Goal: Task Accomplishment & Management: Use online tool/utility

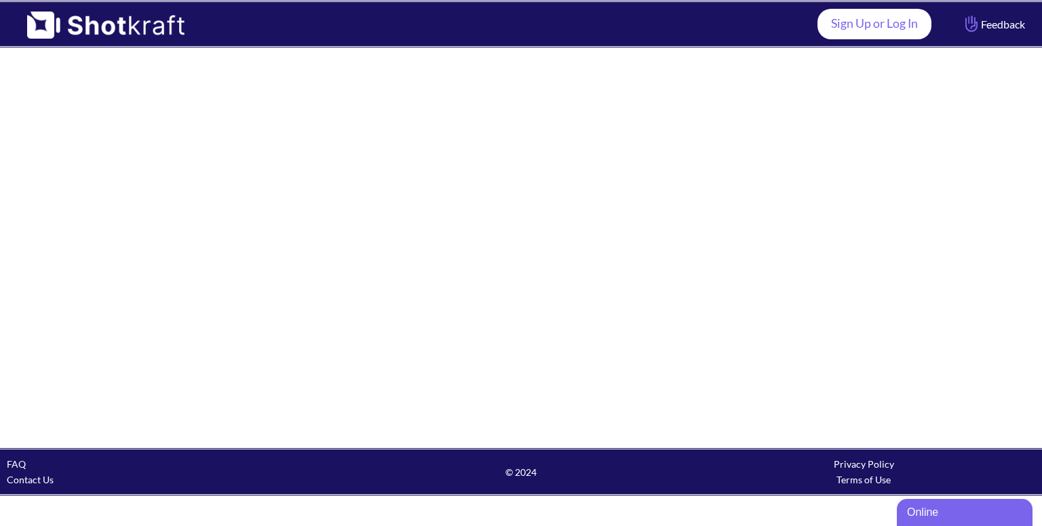
click at [850, 31] on link "Sign Up or Log In" at bounding box center [874, 24] width 114 height 31
click at [881, 25] on link "Sign Up or Log In" at bounding box center [874, 24] width 114 height 31
click at [910, 28] on link "Sign Up or Log In" at bounding box center [874, 24] width 114 height 31
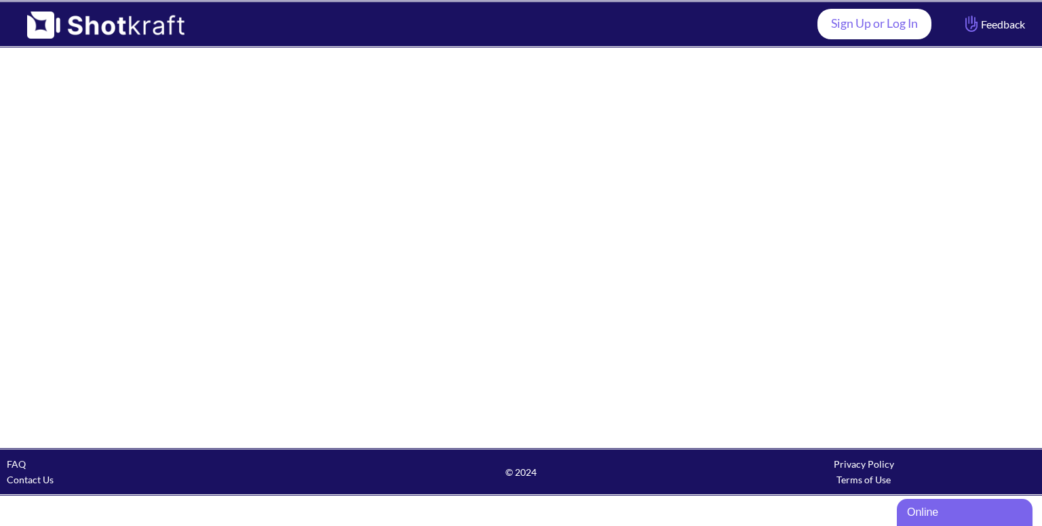
click at [877, 35] on link "Sign Up or Log In" at bounding box center [874, 24] width 114 height 31
click at [855, 18] on link "Sign Up or Log In" at bounding box center [874, 24] width 114 height 31
drag, startPoint x: 701, startPoint y: 204, endPoint x: 800, endPoint y: 129, distance: 124.4
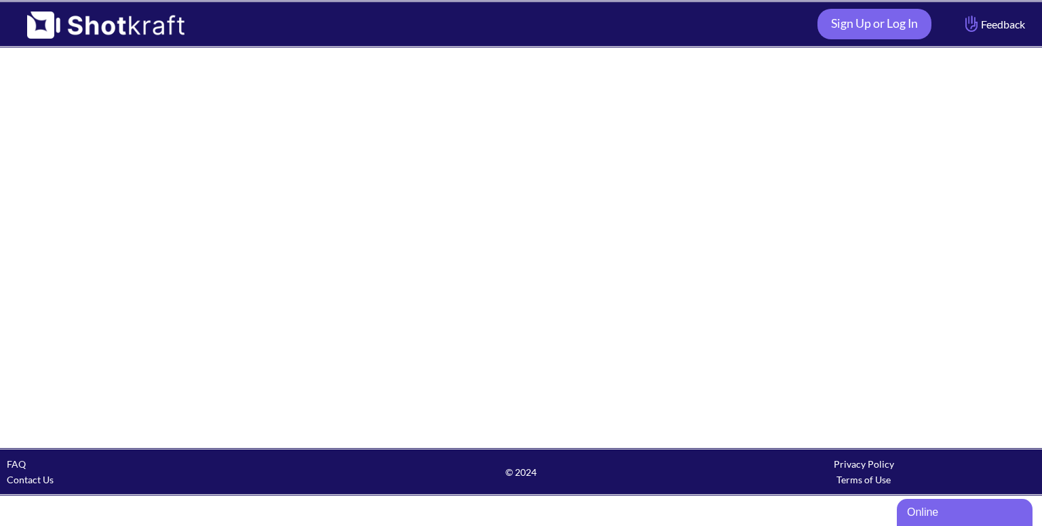
click at [701, 204] on div at bounding box center [521, 248] width 1042 height 400
click at [867, 9] on link "Sign Up or Log In" at bounding box center [874, 24] width 114 height 31
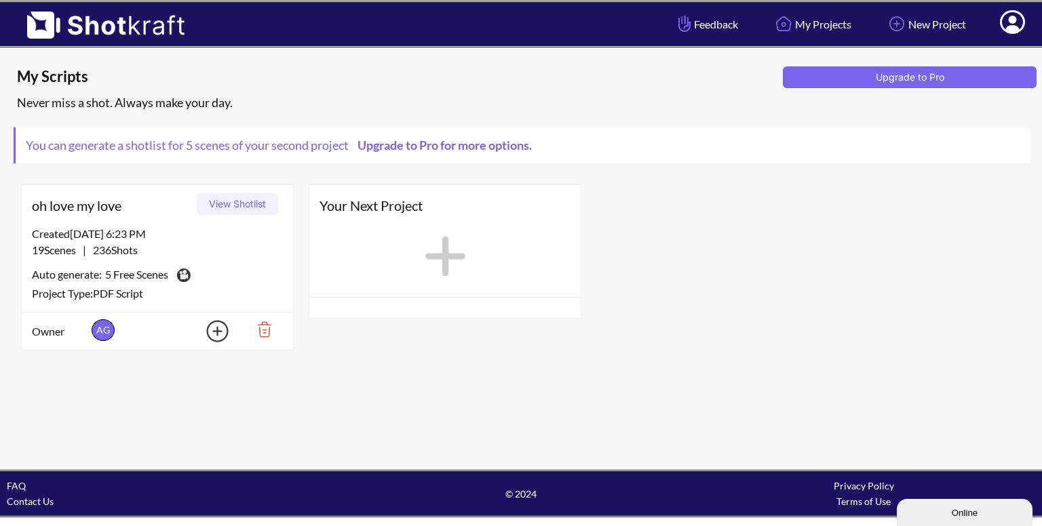
click at [252, 204] on button "View Shotlist" at bounding box center [237, 204] width 81 height 22
